Goal: Download file/media

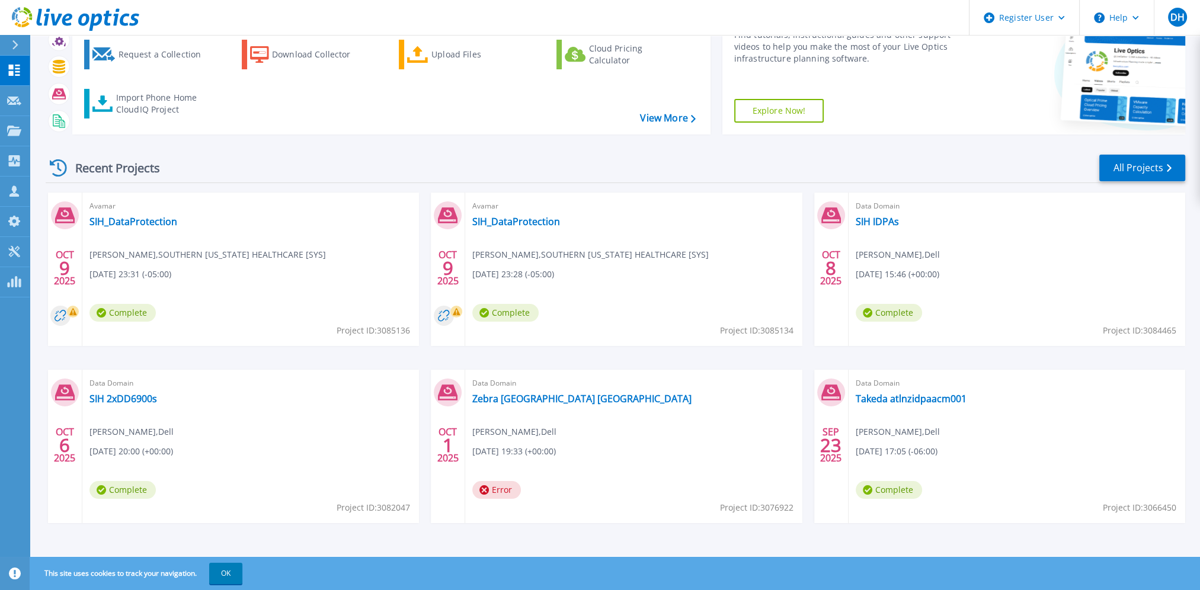
scroll to position [66, 0]
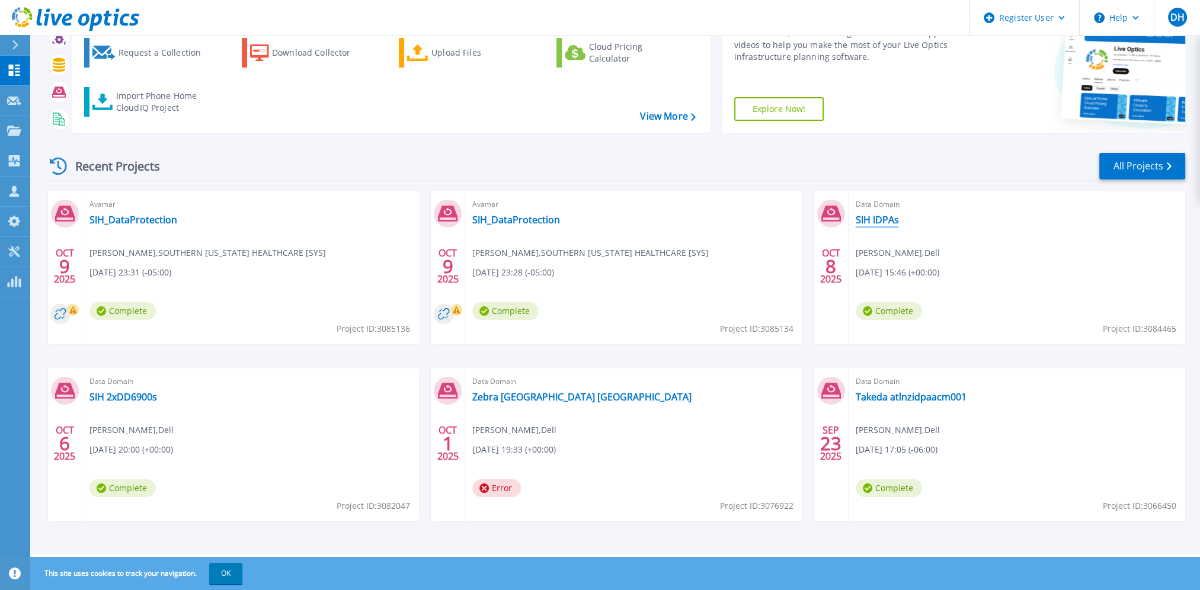
click at [875, 218] on link "SIH IDPAs" at bounding box center [876, 220] width 43 height 12
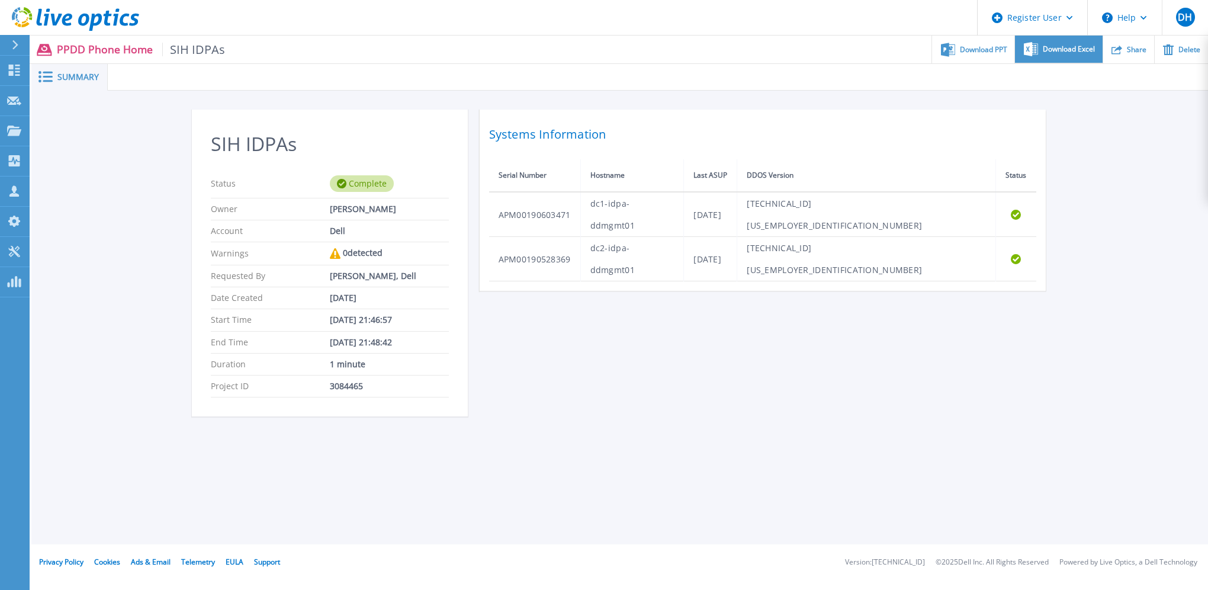
click at [1066, 50] on span "Download Excel" at bounding box center [1069, 49] width 52 height 7
click at [1081, 300] on div "SIH IDPAs Status Complete Owner Daniel Haffey Account Dell Warnings 0 detected …" at bounding box center [619, 270] width 1177 height 358
click at [992, 54] on div "Download PPT" at bounding box center [973, 50] width 82 height 28
click at [741, 414] on div "SIH IDPAs Status Complete Owner Daniel Haffey Account Dell Warnings 0 detected …" at bounding box center [620, 270] width 857 height 321
click at [30, 68] on div "Dashboard" at bounding box center [55, 71] width 53 height 30
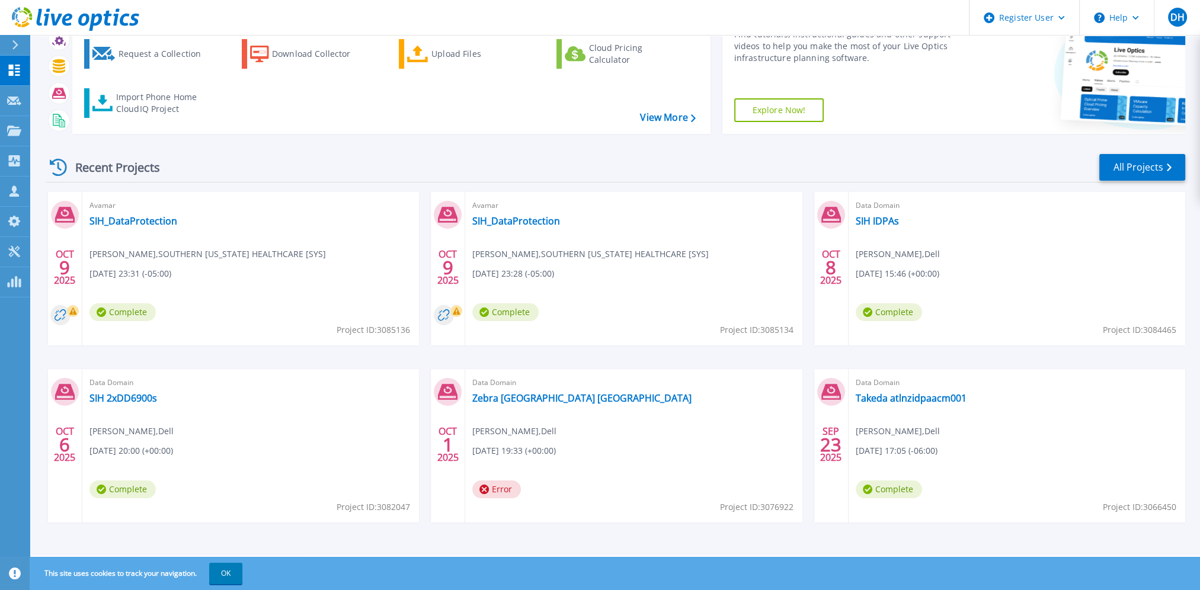
scroll to position [66, 0]
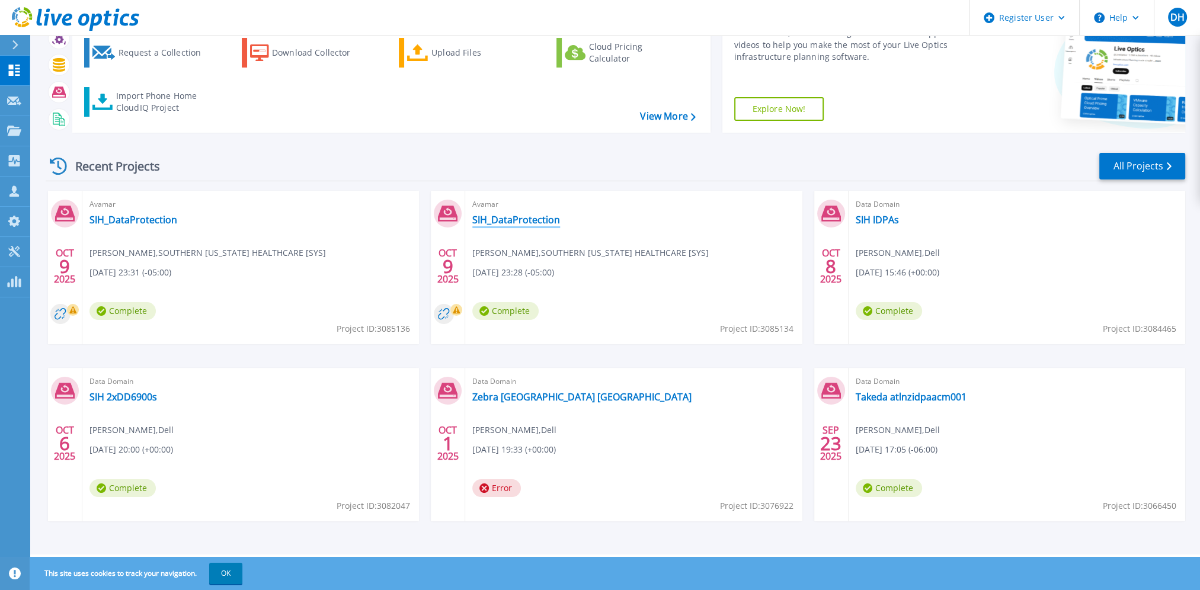
click at [506, 220] on link "SIH_DataProtection" at bounding box center [516, 220] width 88 height 12
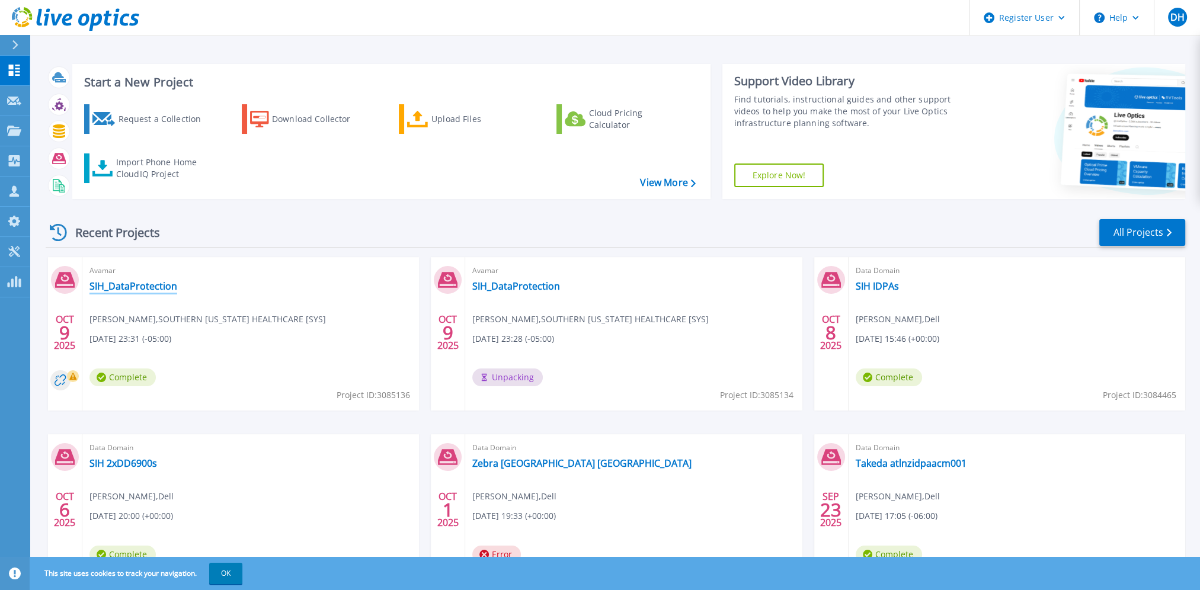
click at [143, 287] on link "SIH_DataProtection" at bounding box center [133, 286] width 88 height 12
click at [20, 100] on icon at bounding box center [14, 101] width 14 height 9
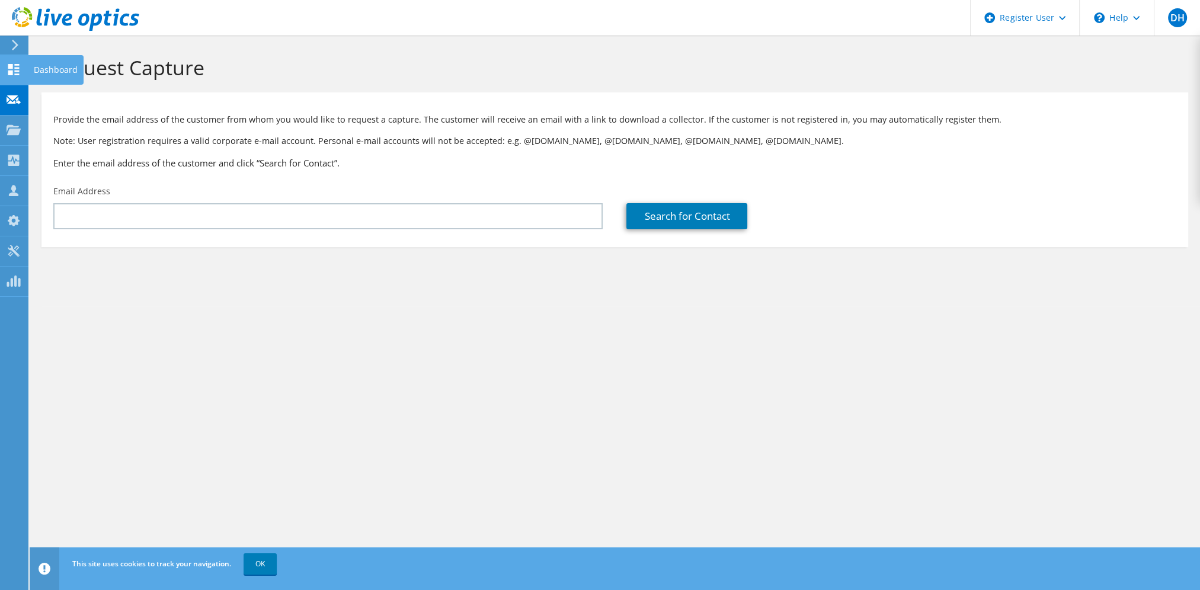
click at [17, 66] on icon at bounding box center [14, 69] width 14 height 11
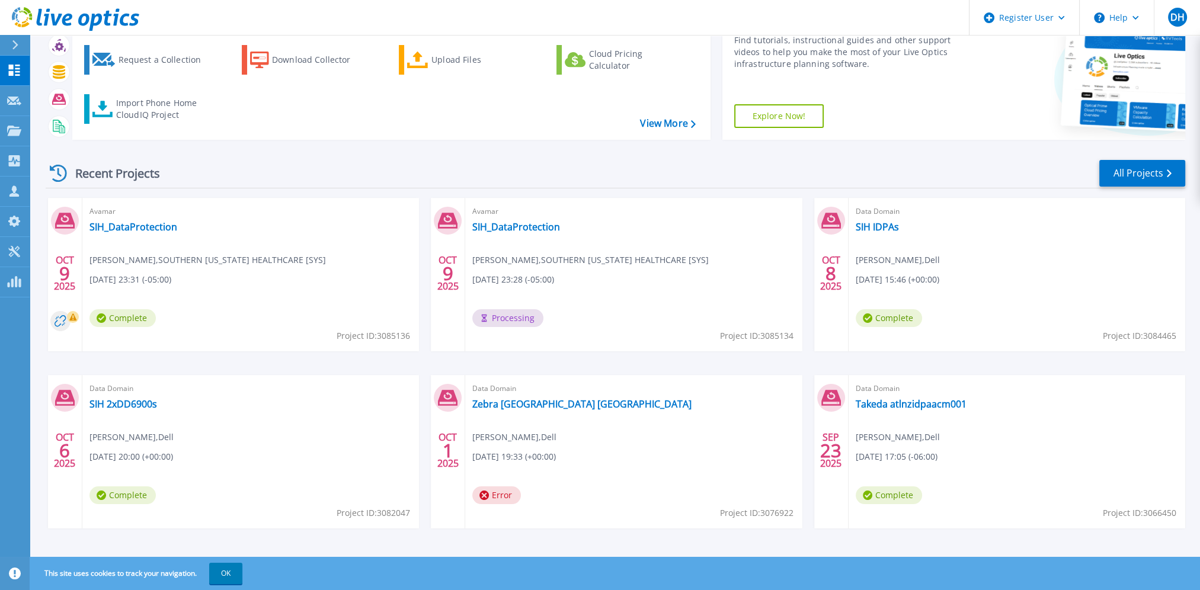
scroll to position [66, 0]
